Goal: Check status: Check status

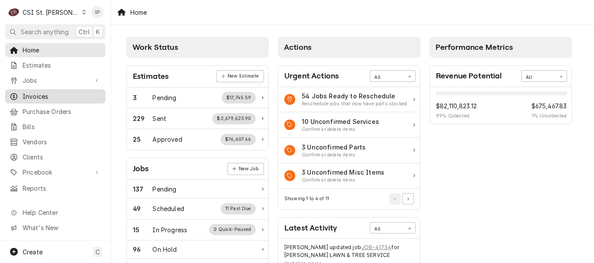
click at [57, 93] on span "Invoices" at bounding box center [62, 96] width 79 height 9
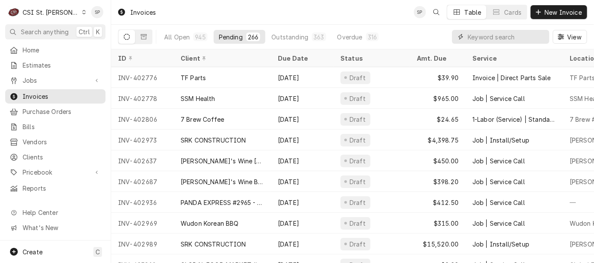
click at [474, 39] on input "Dynamic Content Wrapper" at bounding box center [505, 37] width 77 height 14
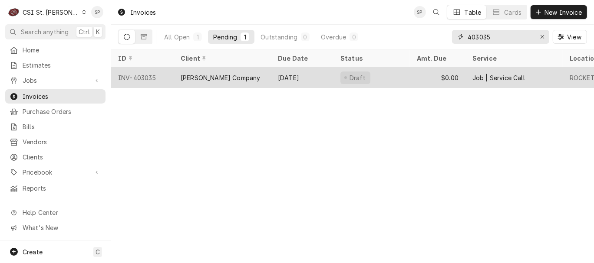
type input "403035"
click at [147, 74] on div "INV-403035" at bounding box center [142, 77] width 62 height 21
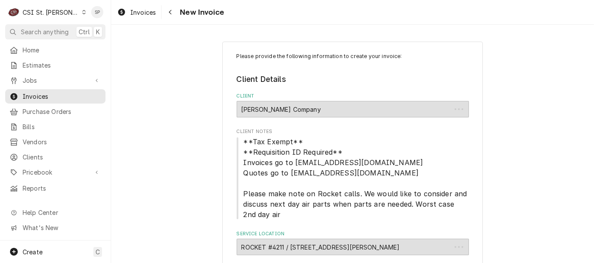
type textarea "x"
click at [72, 95] on span "Invoices" at bounding box center [62, 96] width 79 height 9
